Goal: Communication & Community: Answer question/provide support

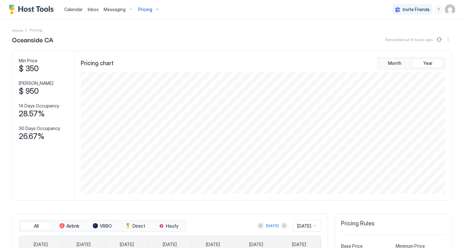
scroll to position [122, 366]
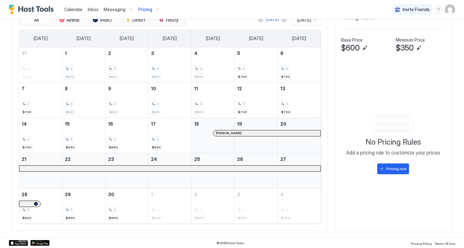
click at [92, 12] on link "Inbox" at bounding box center [93, 9] width 11 height 7
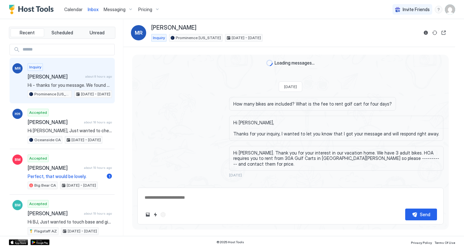
scroll to position [80, 0]
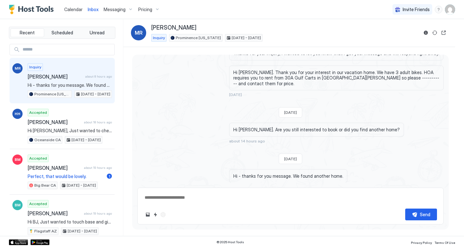
click at [64, 76] on span "[PERSON_NAME]" at bounding box center [55, 76] width 55 height 6
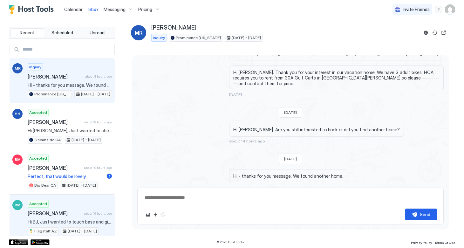
click at [68, 208] on div "Accepted [PERSON_NAME] about 19 hours ago Hi BJ, Just wanted to touch base and …" at bounding box center [70, 217] width 84 height 35
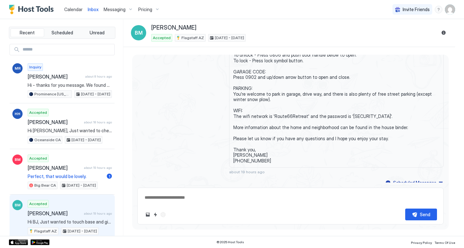
scroll to position [99, 0]
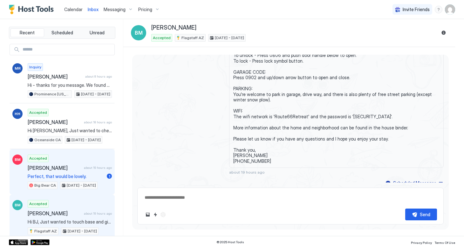
click at [66, 168] on span "[PERSON_NAME]" at bounding box center [55, 168] width 54 height 6
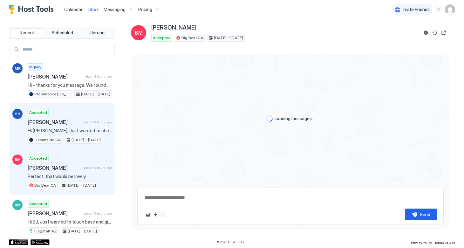
click at [71, 122] on span "[PERSON_NAME]" at bounding box center [55, 122] width 54 height 6
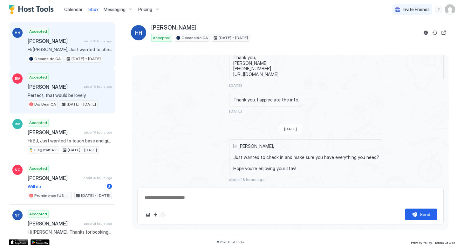
scroll to position [81, 0]
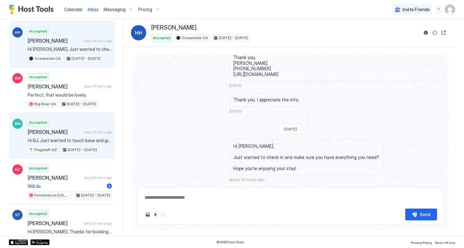
click at [65, 135] on div "Accepted [PERSON_NAME] about 19 hours ago Hi BJ, Just wanted to touch base and …" at bounding box center [70, 136] width 84 height 35
